Goal: Transaction & Acquisition: Complete application form

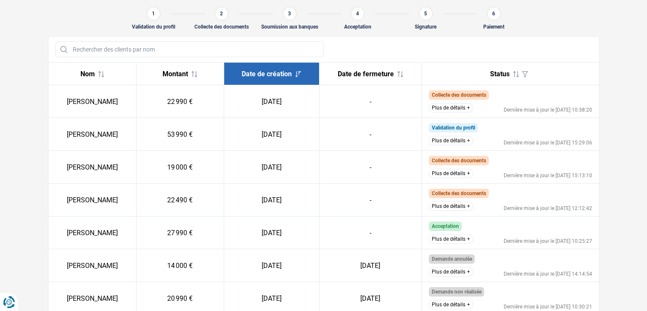
scroll to position [77, 0]
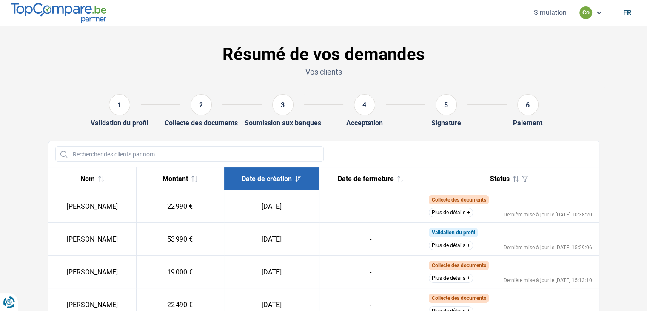
click at [440, 276] on button "Plus de détails" at bounding box center [451, 277] width 44 height 9
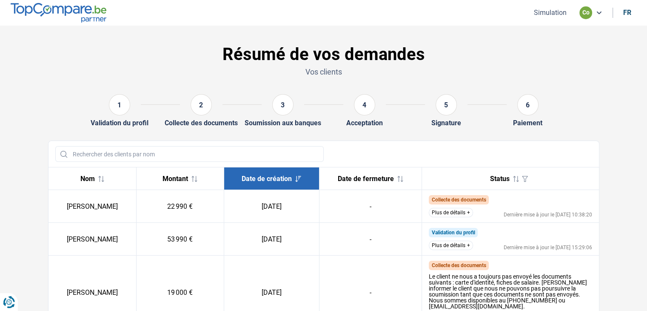
click at [447, 246] on button "Plus de détails" at bounding box center [451, 245] width 44 height 9
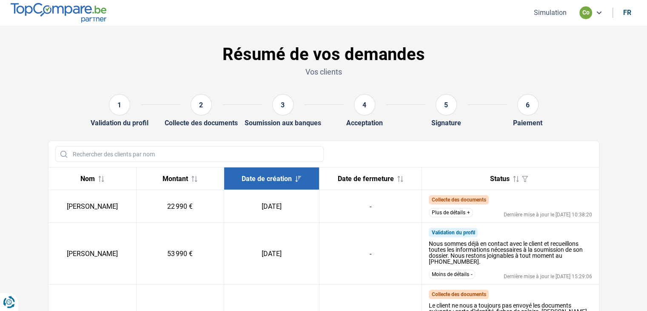
click at [29, 6] on img at bounding box center [59, 12] width 96 height 19
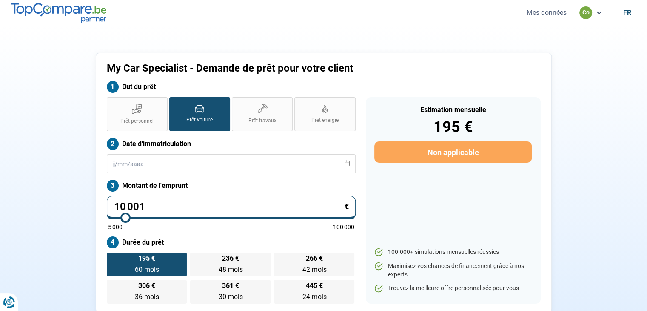
click at [536, 14] on button "Mes données" at bounding box center [546, 12] width 45 height 9
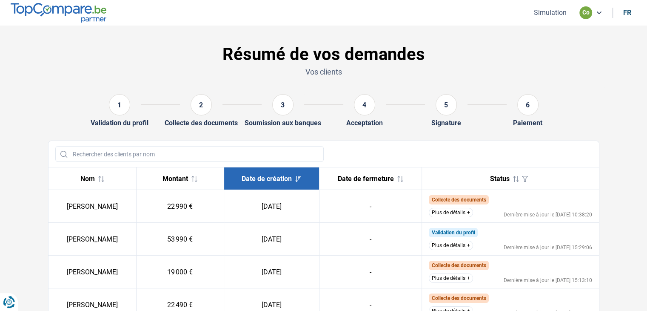
click at [435, 215] on button "Plus de détails" at bounding box center [451, 212] width 44 height 9
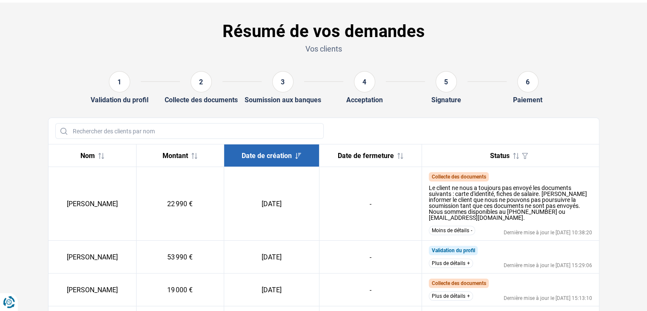
scroll to position [43, 0]
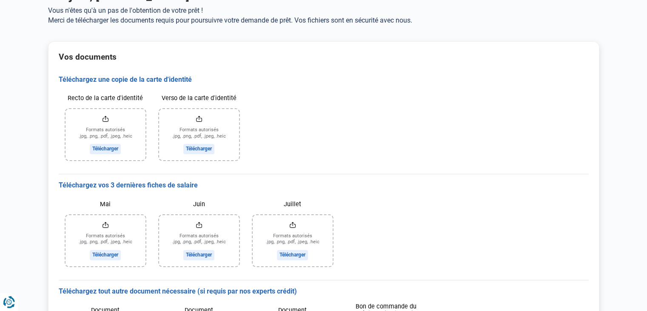
scroll to position [41, 0]
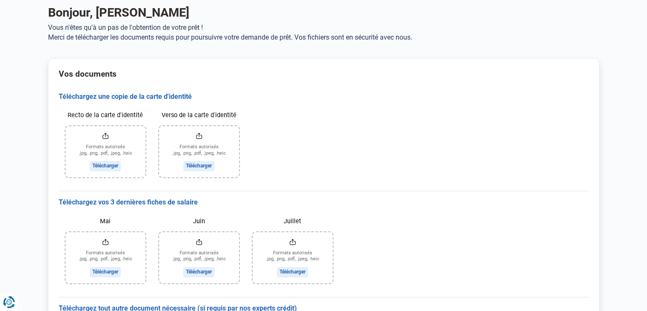
click at [109, 162] on input "Recto de la carte d'identité" at bounding box center [106, 151] width 80 height 51
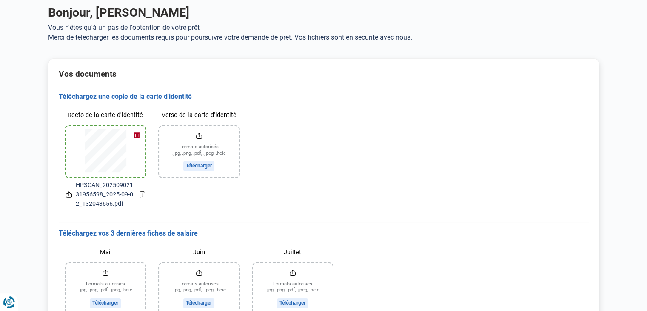
click at [203, 165] on input "Verso de la carte d'identité" at bounding box center [199, 151] width 80 height 51
type input "C:\fakepath\HPSCAN_20250902131956598_2025-09-02_132043656.pdf"
click at [206, 165] on input "Verso de la carte d'identité" at bounding box center [199, 151] width 80 height 51
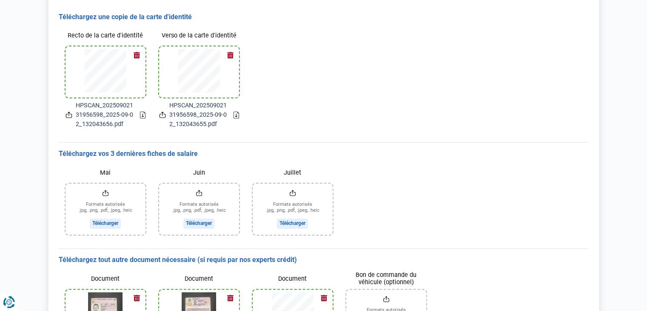
scroll to position [126, 0]
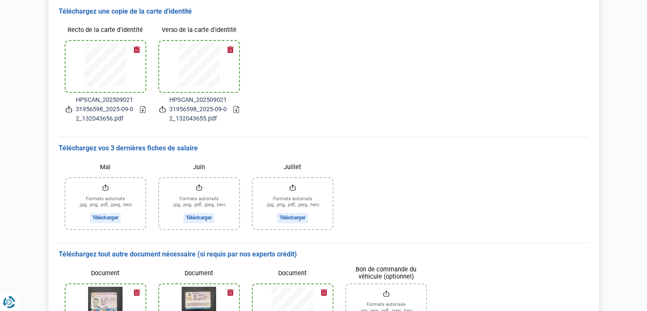
click at [105, 218] on input "Mai" at bounding box center [106, 203] width 80 height 51
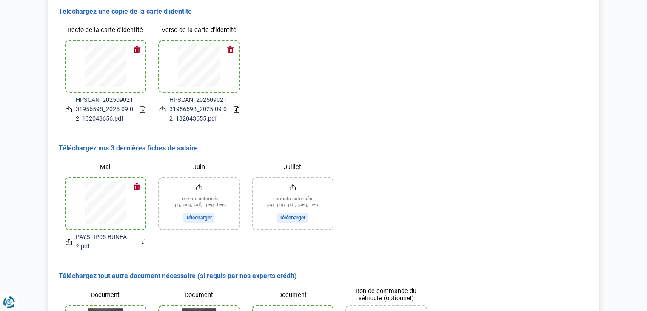
click at [204, 218] on input "Juin" at bounding box center [199, 203] width 80 height 51
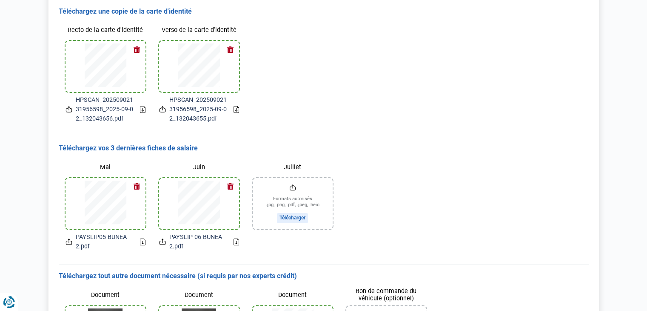
click at [298, 218] on input "Juillet" at bounding box center [293, 203] width 80 height 51
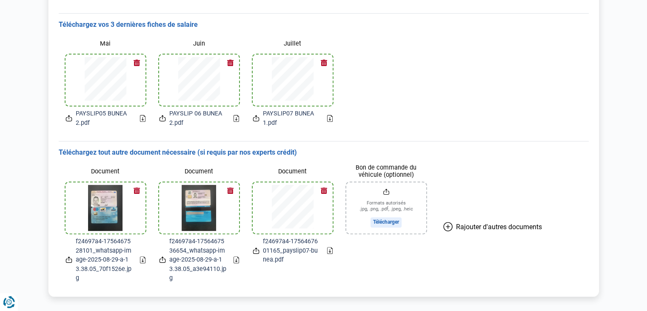
scroll to position [264, 0]
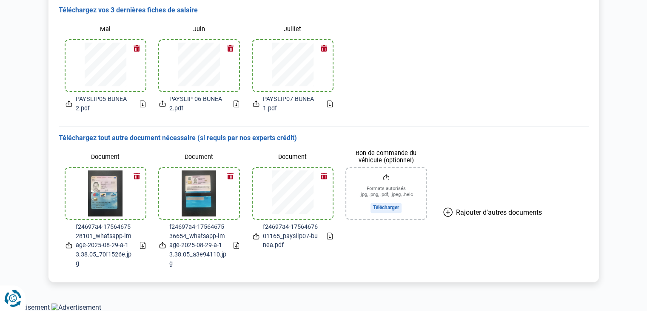
click at [7, 302] on icon "Renew consent" at bounding box center [7, 297] width 5 height 11
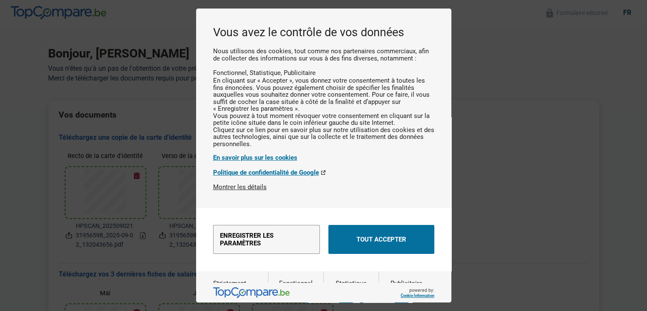
scroll to position [0, 0]
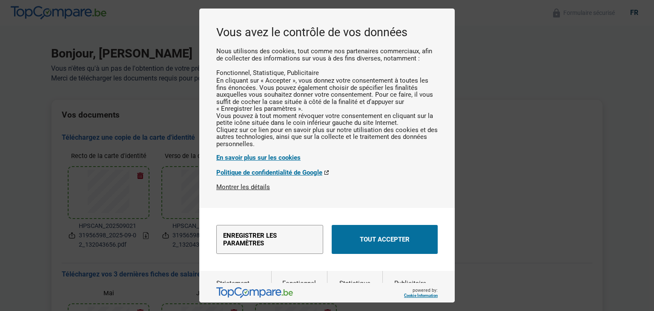
click at [428, 139] on div "Nous utilisons des cookies, tout comme nos partenaires commerciaux, afin de col…" at bounding box center [326, 115] width 221 height 135
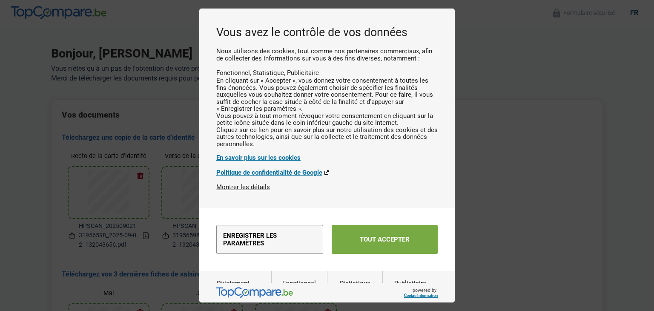
click at [375, 246] on button "Tout accepter" at bounding box center [385, 239] width 106 height 29
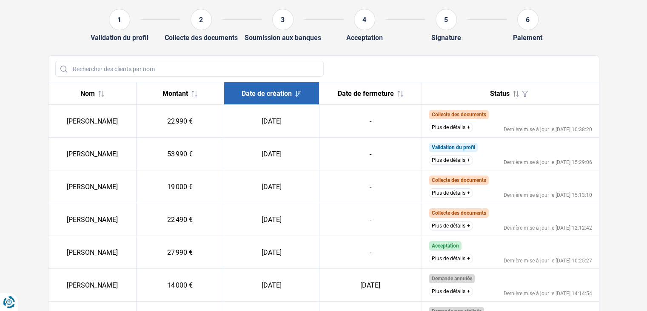
scroll to position [43, 0]
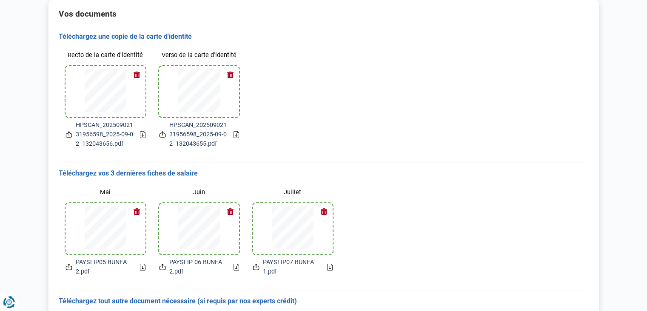
scroll to position [94, 0]
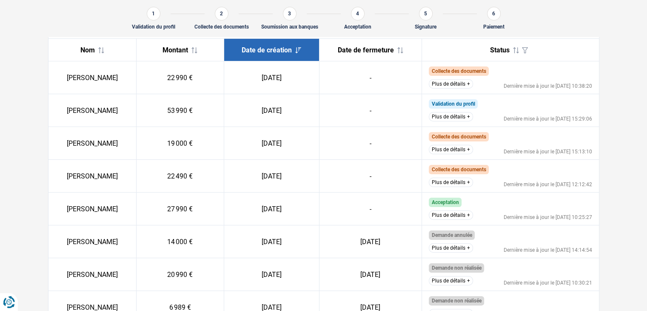
scroll to position [118, 0]
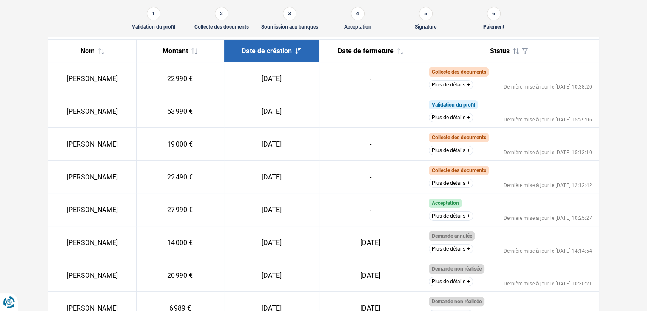
click at [462, 120] on button "Plus de détails" at bounding box center [451, 117] width 44 height 9
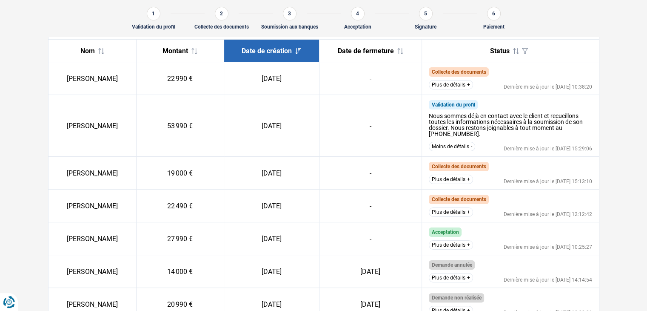
click at [455, 82] on button "Plus de détails" at bounding box center [451, 84] width 44 height 9
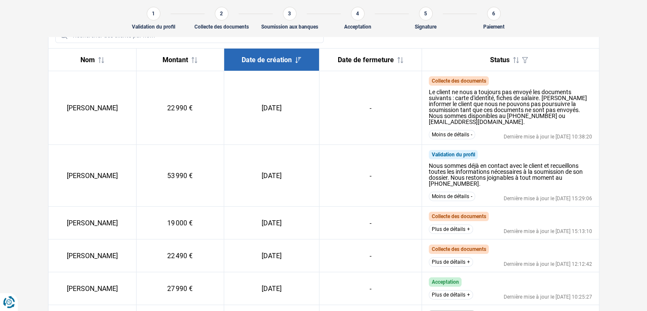
scroll to position [66, 0]
